Goal: Information Seeking & Learning: Learn about a topic

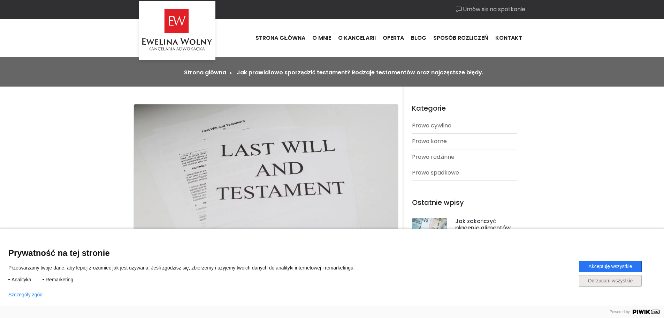
click at [607, 265] on button "Akceptuję wszystkie" at bounding box center [610, 267] width 63 height 12
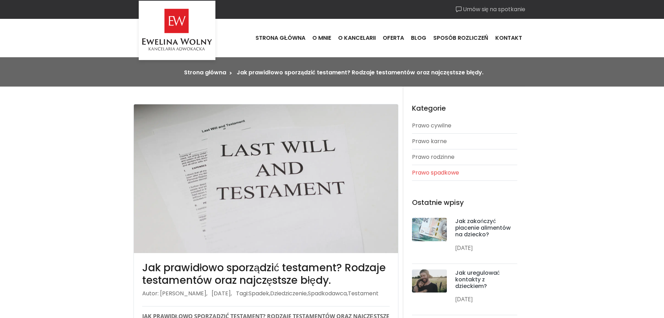
click at [446, 172] on link "Prawo spadkowe" at bounding box center [464, 172] width 105 height 15
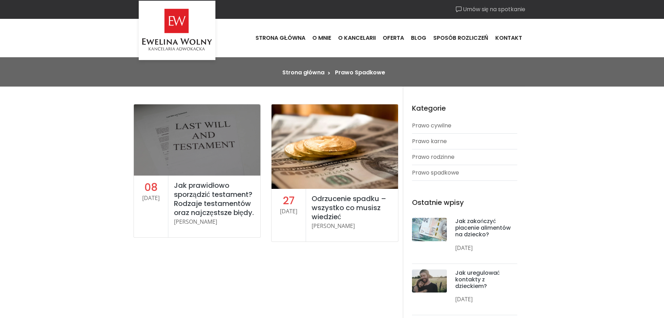
click at [233, 174] on div at bounding box center [197, 139] width 127 height 71
